Goal: Information Seeking & Learning: Learn about a topic

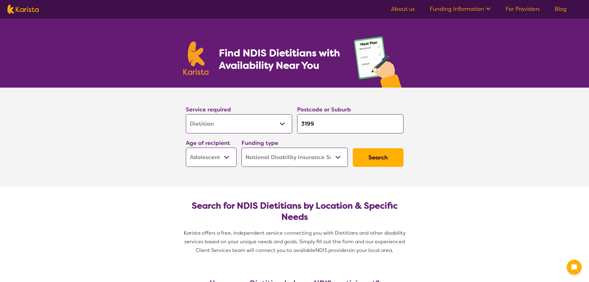
select select "Dietitian"
select select "AS"
select select "NDIS"
select select "Dietitian"
select select "AS"
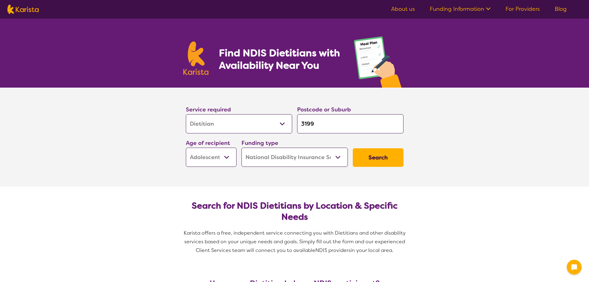
select select "NDIS"
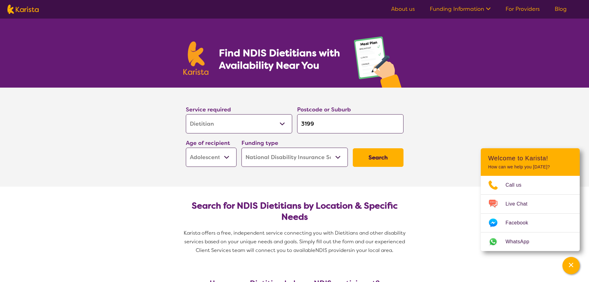
click at [216, 157] on select "Early Childhood - 0 to 9 Child - 10 to 11 Adolescent - 12 to 17 Adult - 18 to 6…" at bounding box center [211, 157] width 51 height 19
select select "AD"
click at [186, 148] on select "Early Childhood - 0 to 9 Child - 10 to 11 Adolescent - 12 to 17 Adult - 18 to 6…" at bounding box center [211, 157] width 51 height 19
select select "AD"
click at [370, 151] on button "Search" at bounding box center [378, 157] width 51 height 19
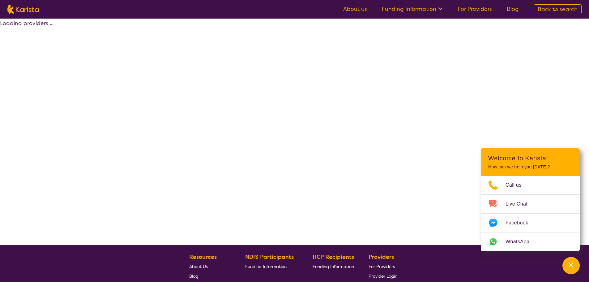
select select "by_score"
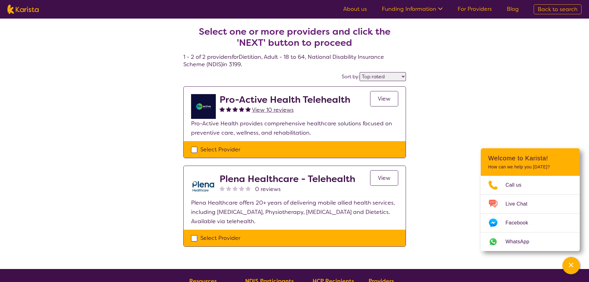
drag, startPoint x: 193, startPoint y: 147, endPoint x: 197, endPoint y: 151, distance: 5.3
click at [194, 148] on div "Select Provider" at bounding box center [294, 149] width 207 height 9
checkbox input "true"
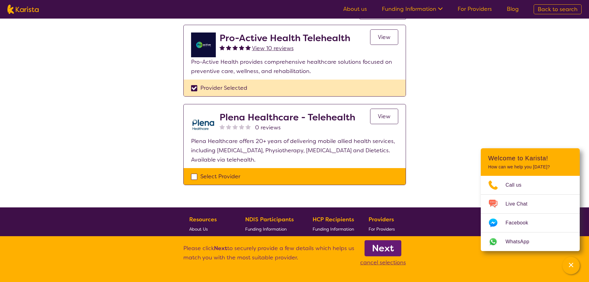
scroll to position [62, 0]
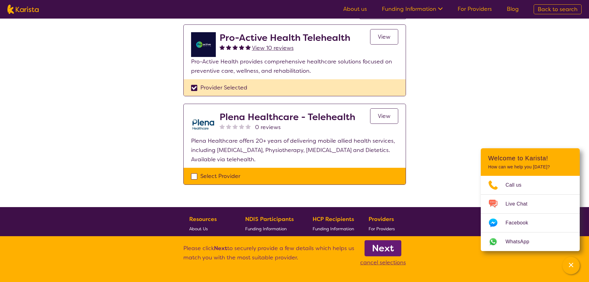
click at [193, 175] on div "Select Provider" at bounding box center [294, 175] width 207 height 9
checkbox input "true"
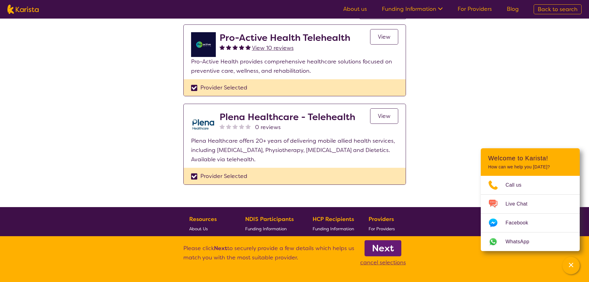
click at [375, 247] on b "Next" at bounding box center [383, 248] width 22 height 12
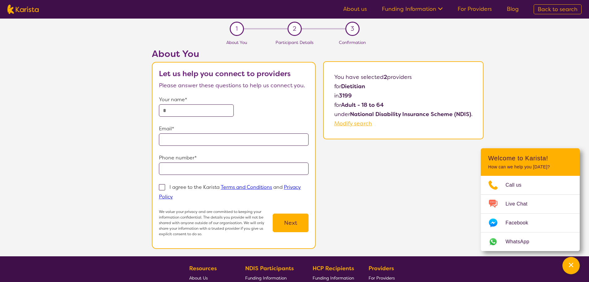
click at [179, 109] on input "text" at bounding box center [196, 110] width 75 height 12
type input "*****"
click at [192, 137] on input "email" at bounding box center [234, 139] width 150 height 12
type input "**********"
click at [251, 167] on input "tel" at bounding box center [234, 168] width 150 height 12
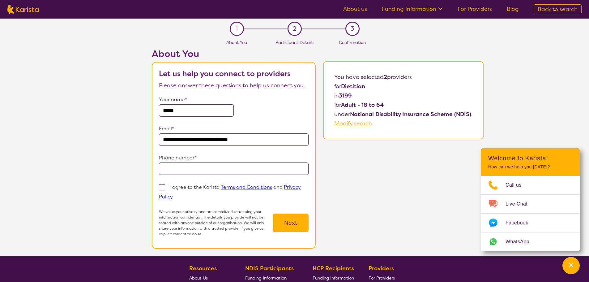
type input "**********"
click at [161, 186] on span at bounding box center [162, 187] width 6 height 6
click at [173, 194] on input "I agree to the Karista Terms and Conditions and Privacy Policy" at bounding box center [175, 196] width 4 height 4
checkbox input "true"
click at [278, 224] on button "Next" at bounding box center [291, 222] width 36 height 19
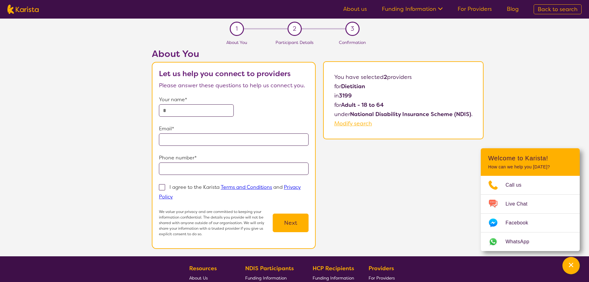
scroll to position [62, 0]
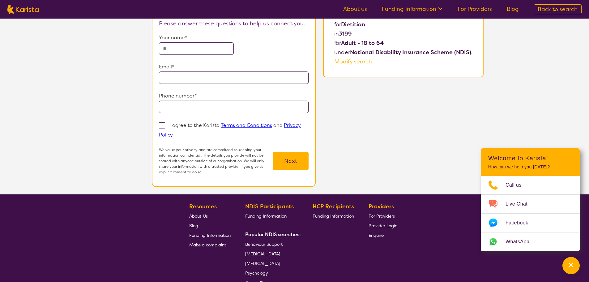
select select "by_score"
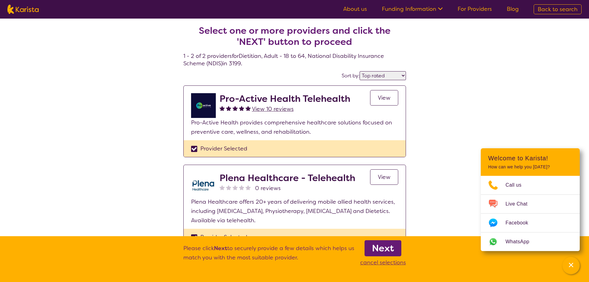
scroll to position [0, 0]
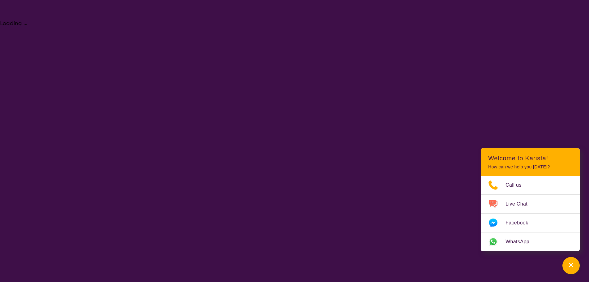
select select "Dietitian"
select select "AD"
select select "NDIS"
select select "Dietitian"
select select "AD"
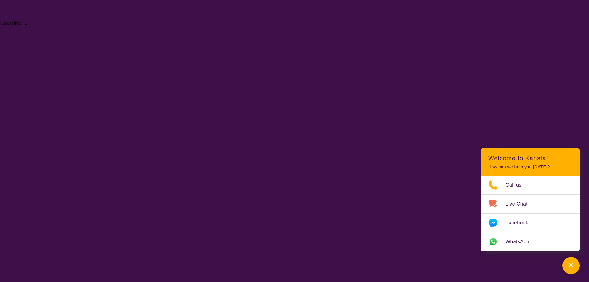
select select "NDIS"
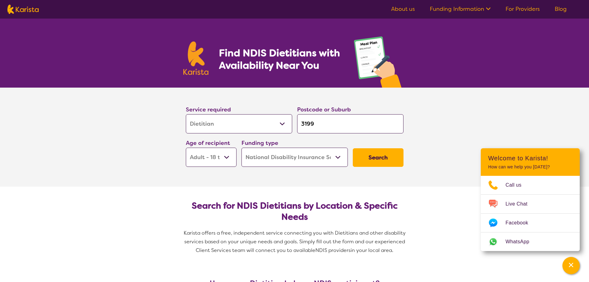
drag, startPoint x: 319, startPoint y: 121, endPoint x: 289, endPoint y: 121, distance: 29.7
click at [289, 121] on div "Service required Allied Health Assistant Assessment ([MEDICAL_DATA] or [MEDICAL…" at bounding box center [294, 135] width 223 height 67
type input "3"
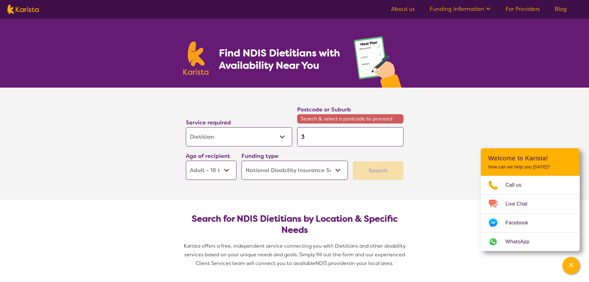
type input "31"
type input "313"
type input "3132"
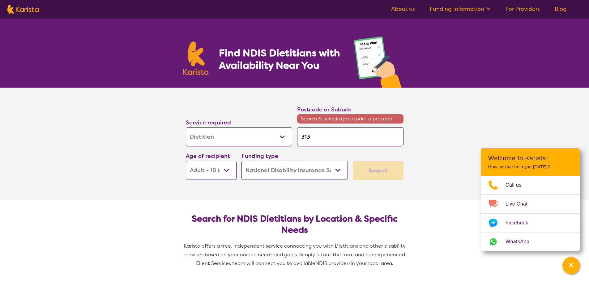
type input "3132"
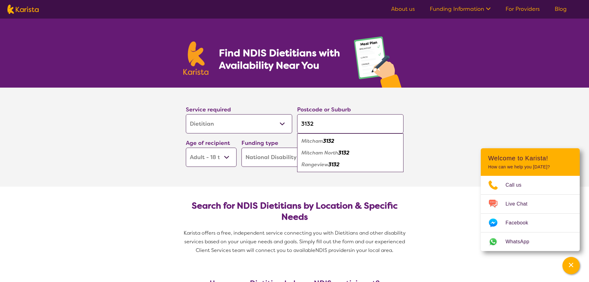
type input "313"
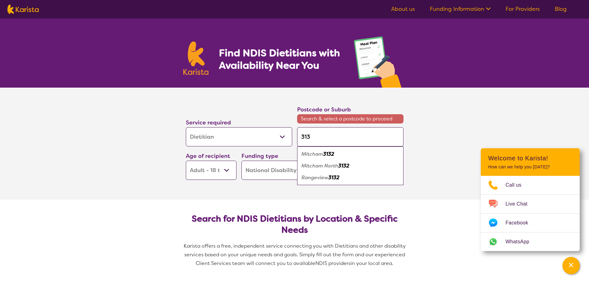
type input "31"
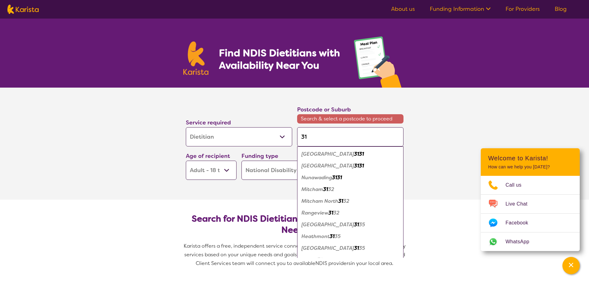
type input "319"
type input "3192"
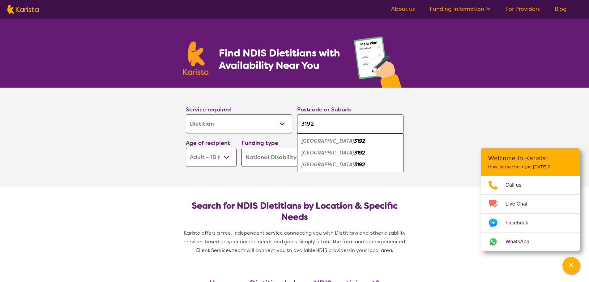
type input "319"
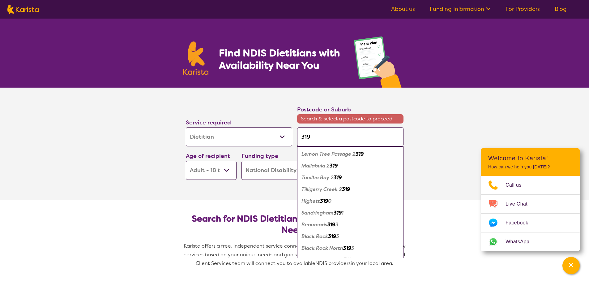
type input "31"
type input "3"
type input "39"
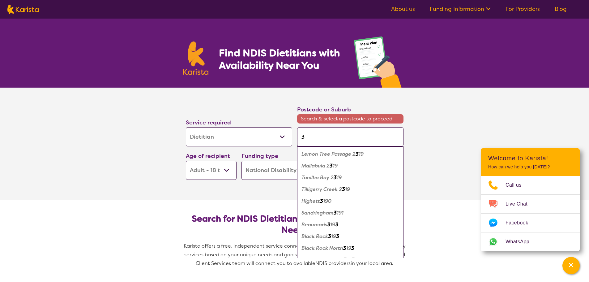
type input "39"
type input "391"
type input "3912"
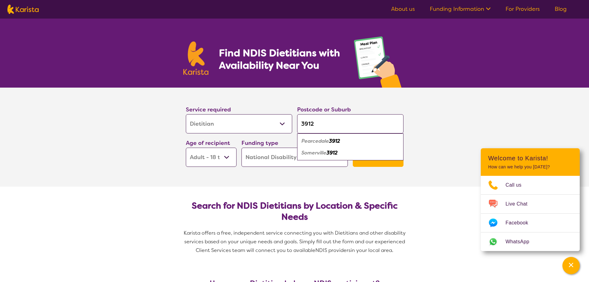
type input "3912"
click at [327, 154] on em "Somerville" at bounding box center [314, 152] width 25 height 6
click at [381, 166] on button "Search" at bounding box center [378, 157] width 51 height 19
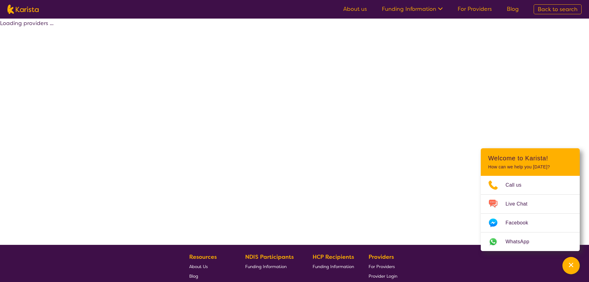
select select "by_score"
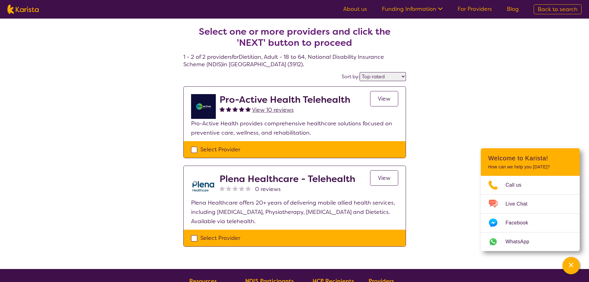
select select "Dietitian"
select select "AD"
select select "NDIS"
select select "Dietitian"
select select "AD"
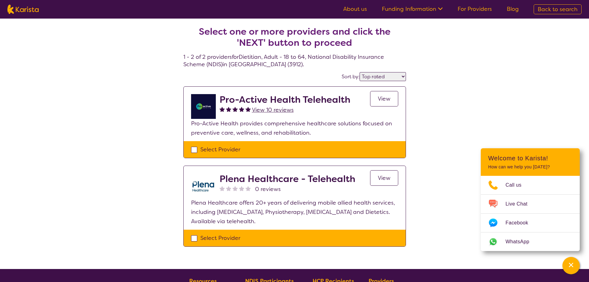
select select "NDIS"
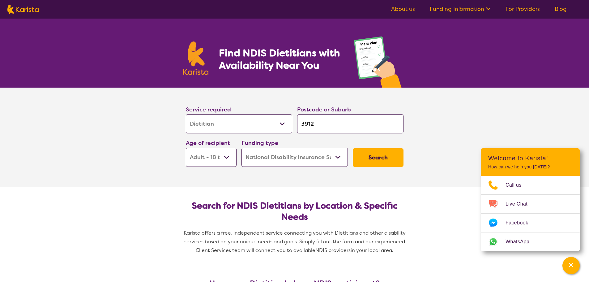
click at [331, 122] on input "3912" at bounding box center [350, 123] width 106 height 19
drag, startPoint x: 318, startPoint y: 123, endPoint x: 274, endPoint y: 120, distance: 43.4
click at [275, 120] on div "Service required Allied Health Assistant Assessment ([MEDICAL_DATA] or [MEDICAL…" at bounding box center [294, 135] width 223 height 67
type input "3"
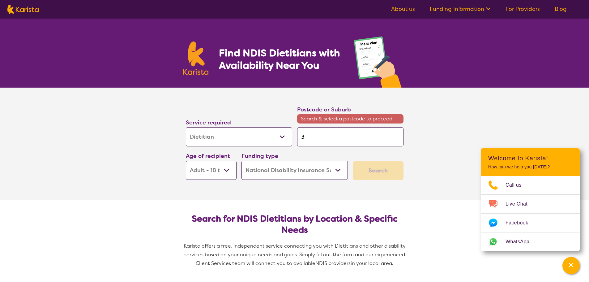
type input "39"
type input "393"
type input "3939"
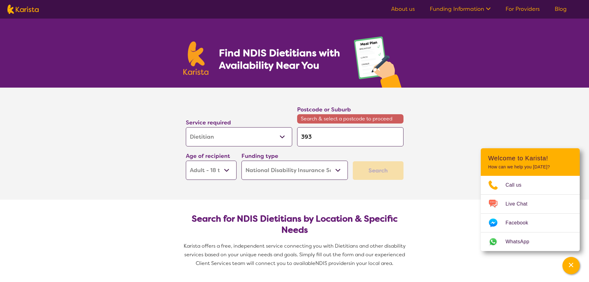
type input "3939"
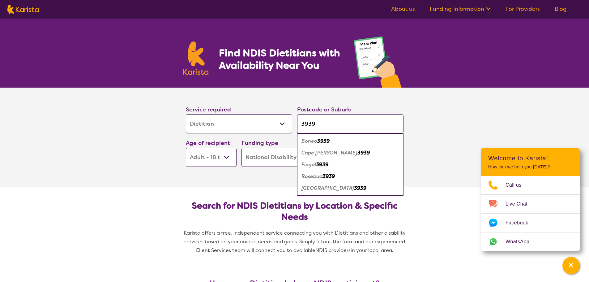
type input "3939"
click at [317, 139] on em "Boneo" at bounding box center [310, 141] width 16 height 6
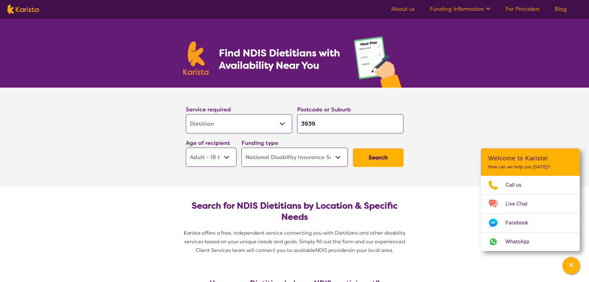
click at [379, 154] on button "Search" at bounding box center [378, 157] width 51 height 19
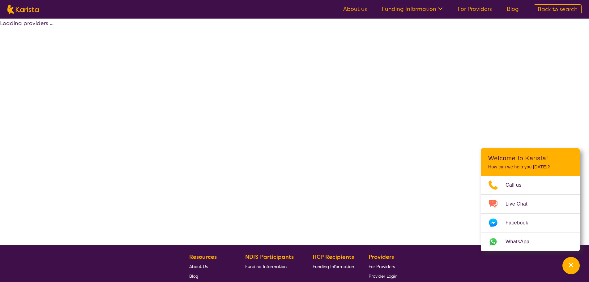
select select "by_score"
